Goal: Check status: Check status

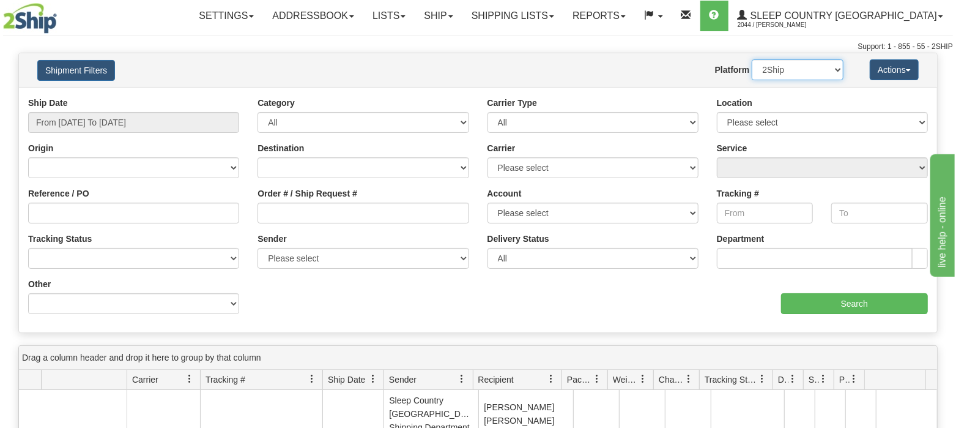
click at [831, 69] on select "2Ship Imported" at bounding box center [798, 69] width 92 height 21
select select "1"
click at [752, 59] on select "2Ship Imported" at bounding box center [798, 69] width 92 height 21
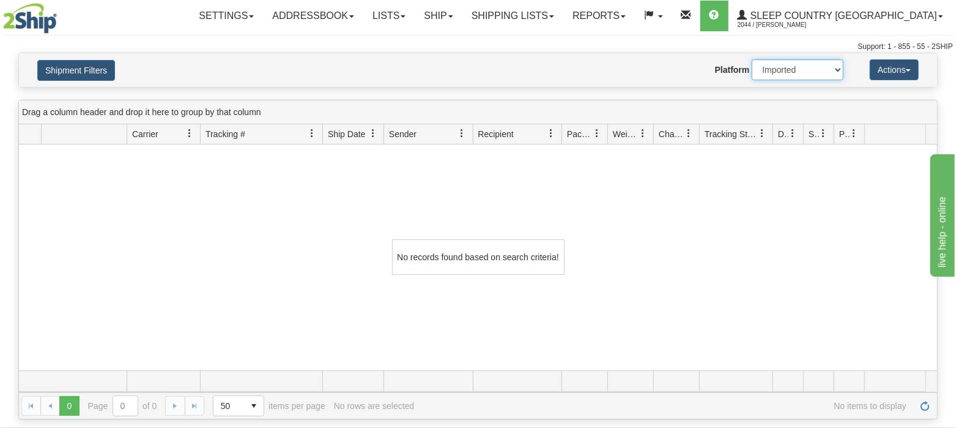
drag, startPoint x: 716, startPoint y: 73, endPoint x: 683, endPoint y: 78, distance: 33.4
click at [683, 78] on div "Website Agent Nothing selected Client User Platform 2Ship Imported" at bounding box center [515, 69] width 675 height 21
click at [752, 59] on select "2Ship Imported" at bounding box center [798, 69] width 92 height 21
click at [563, 16] on link "Shipping lists" at bounding box center [512, 16] width 101 height 31
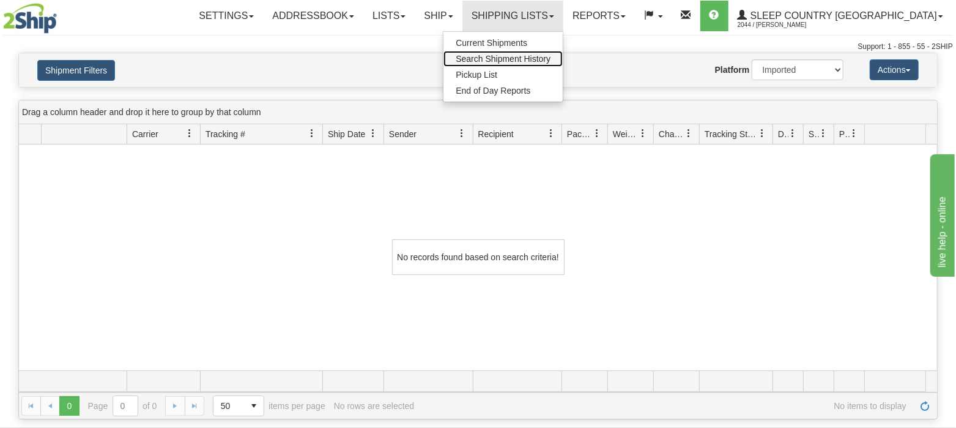
click at [550, 56] on span "Search Shipment History" at bounding box center [503, 59] width 95 height 10
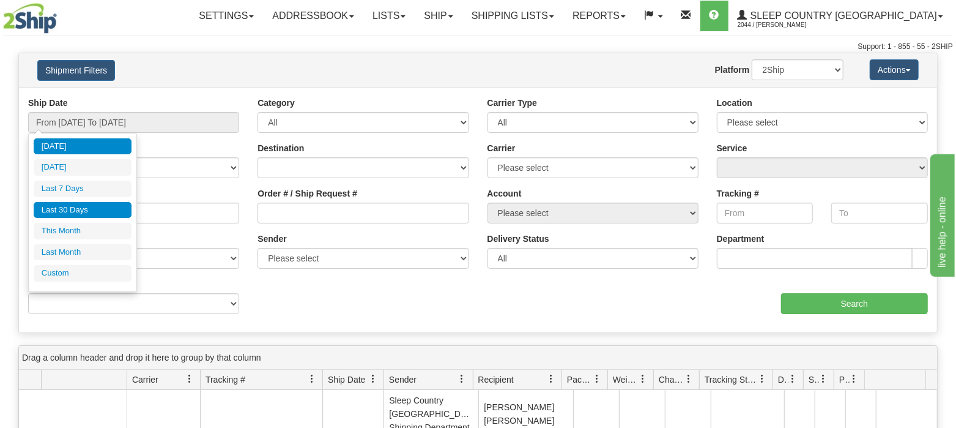
click at [65, 210] on li "Last 30 Days" at bounding box center [83, 210] width 98 height 17
type input "From 07/22/2025 To 08/20/2025"
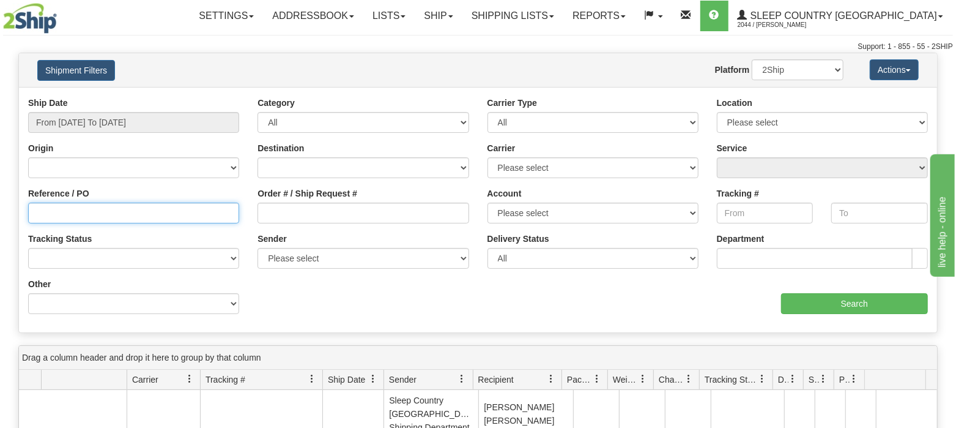
click at [120, 211] on input "Reference / PO" at bounding box center [133, 212] width 211 height 21
paste input "1051034"
type input "1051034"
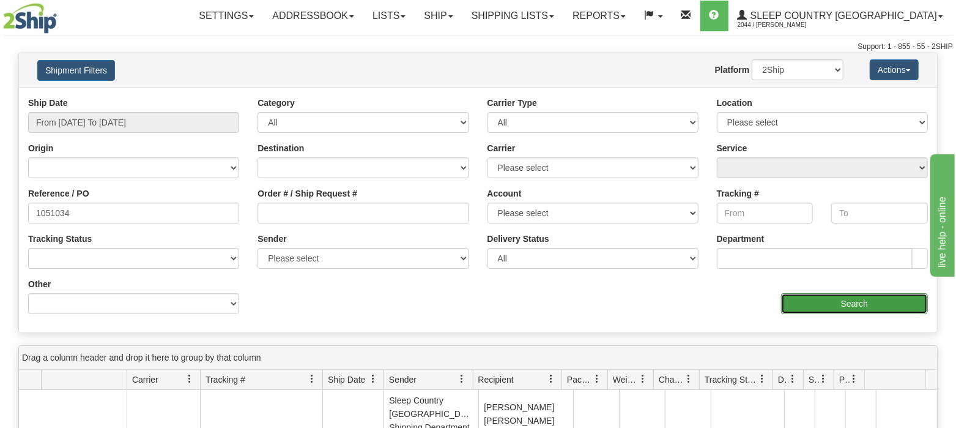
click at [841, 304] on input "Search" at bounding box center [854, 303] width 147 height 21
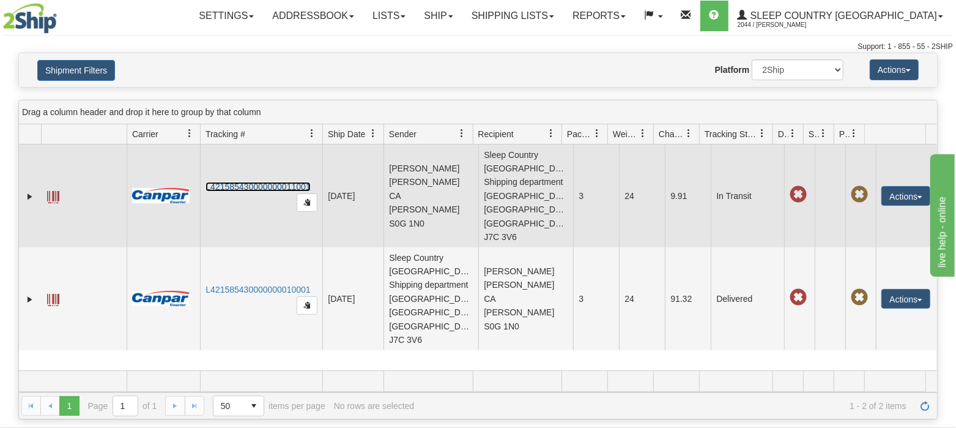
click at [247, 182] on link "L421585430000000011001" at bounding box center [258, 187] width 105 height 10
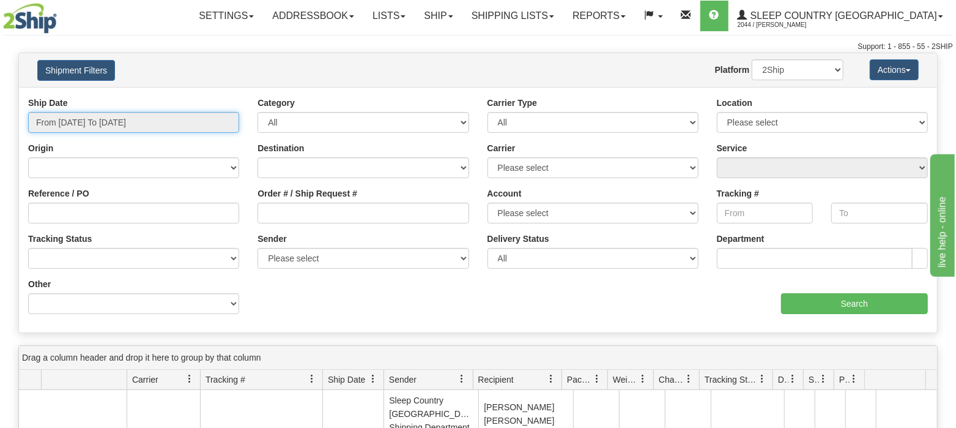
click at [127, 120] on input "From 07/22/2025 To 08/20/2025" at bounding box center [133, 122] width 211 height 21
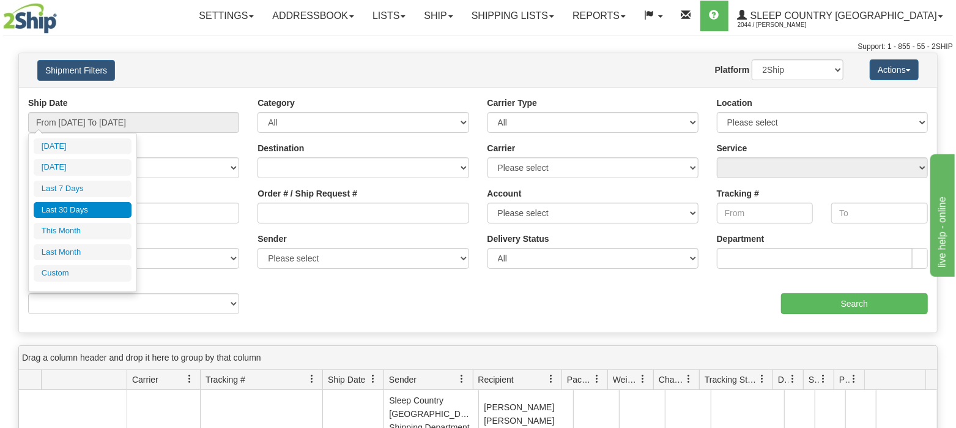
drag, startPoint x: 89, startPoint y: 206, endPoint x: 107, endPoint y: 208, distance: 18.4
click at [89, 206] on li "Last 30 Days" at bounding box center [83, 210] width 98 height 17
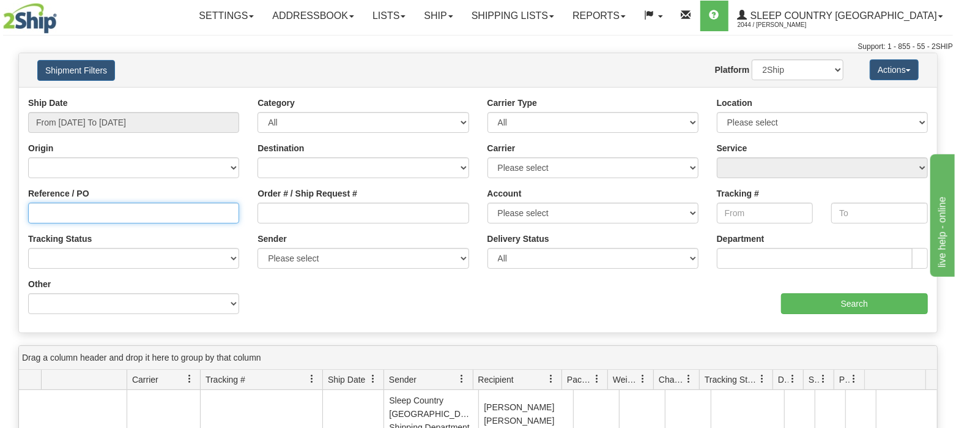
click at [89, 218] on input "Reference / PO" at bounding box center [133, 212] width 211 height 21
type input "1052693"
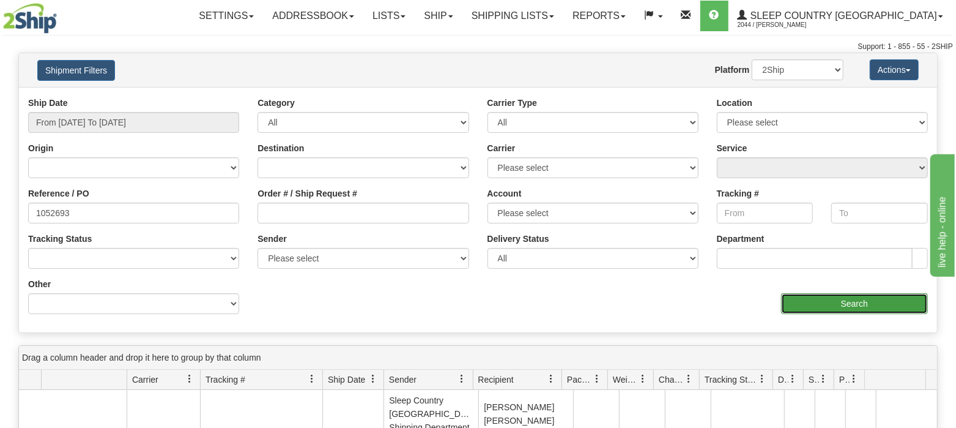
click at [858, 295] on input "Search" at bounding box center [854, 303] width 147 height 21
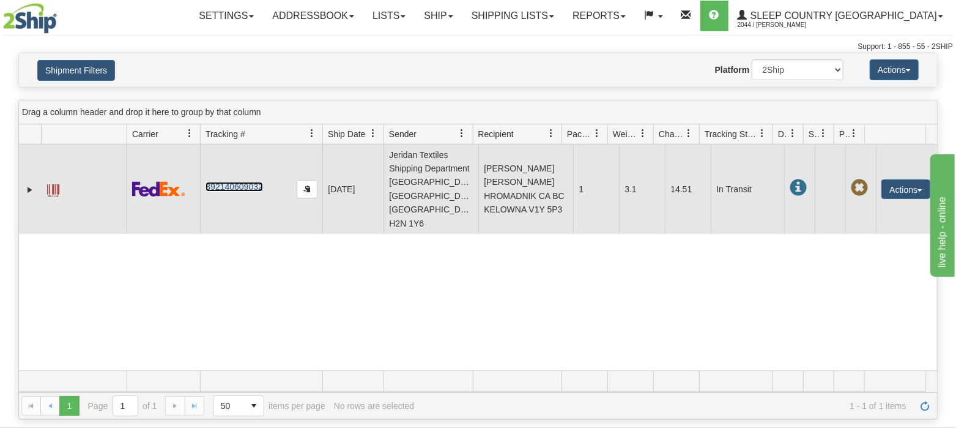
click at [237, 183] on link "392140609032" at bounding box center [234, 187] width 57 height 10
